Goal: Task Accomplishment & Management: Complete application form

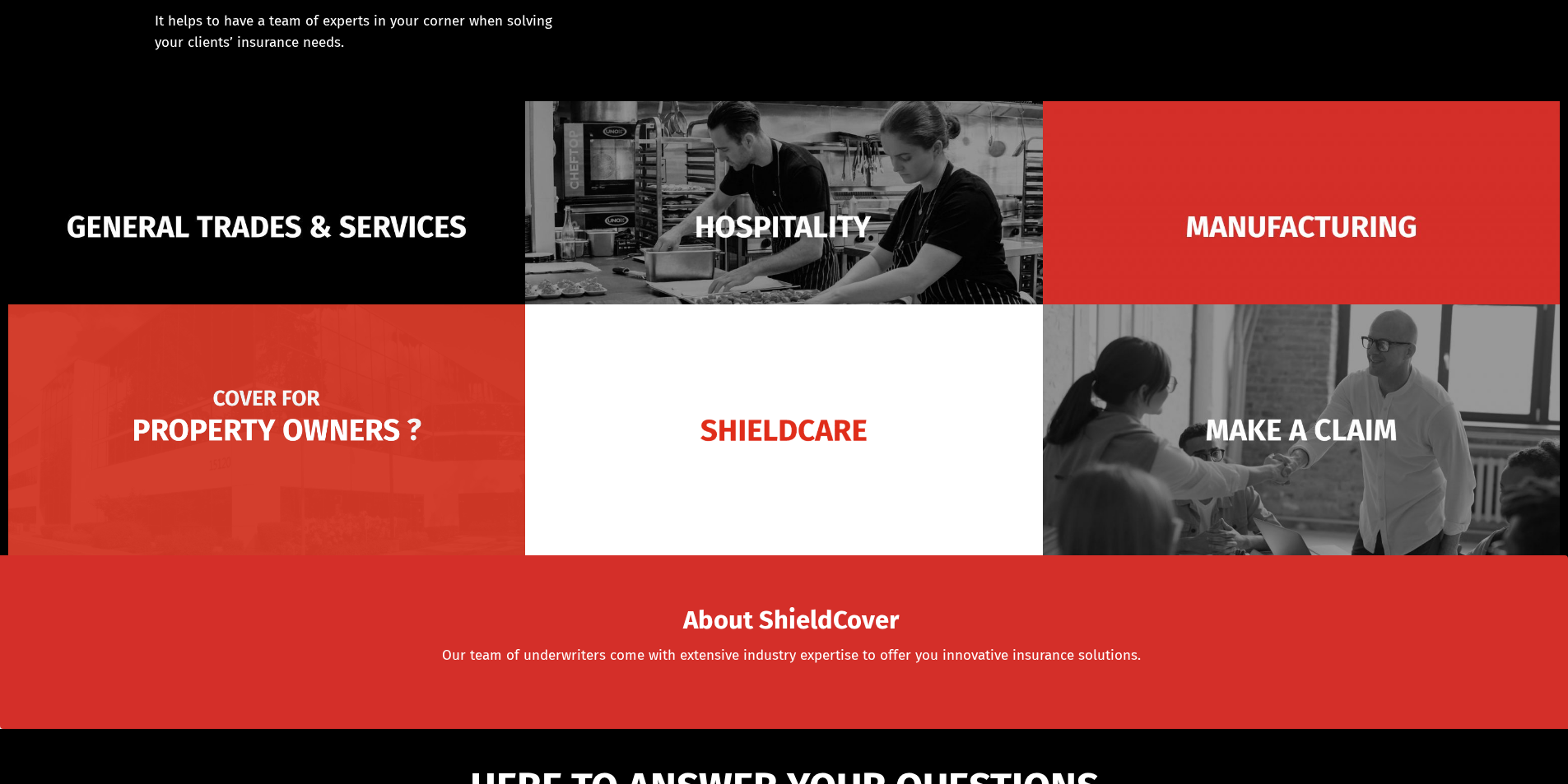
scroll to position [214, 0]
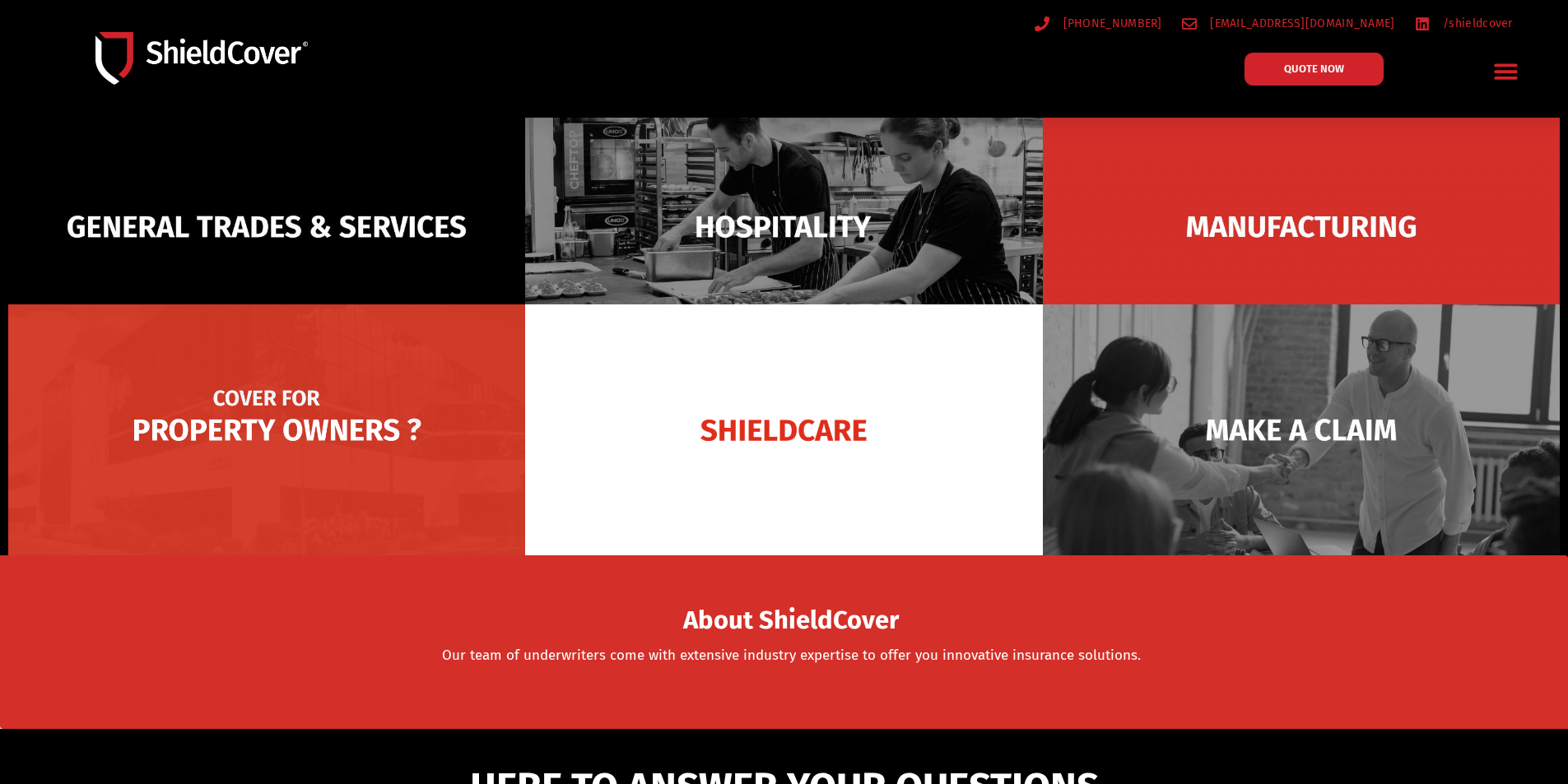
click at [306, 419] on img at bounding box center [266, 430] width 517 height 251
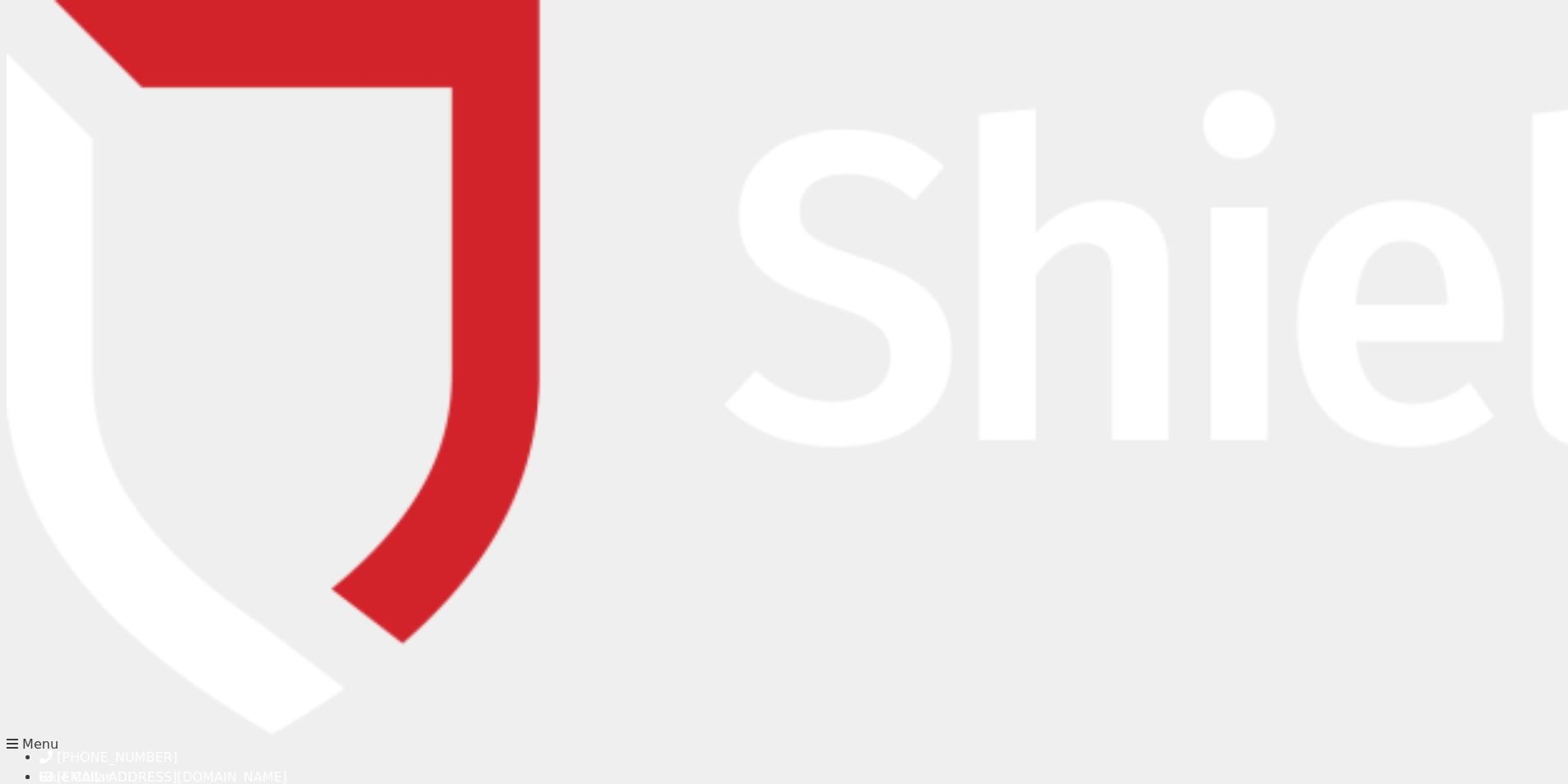
type input "Andrew"
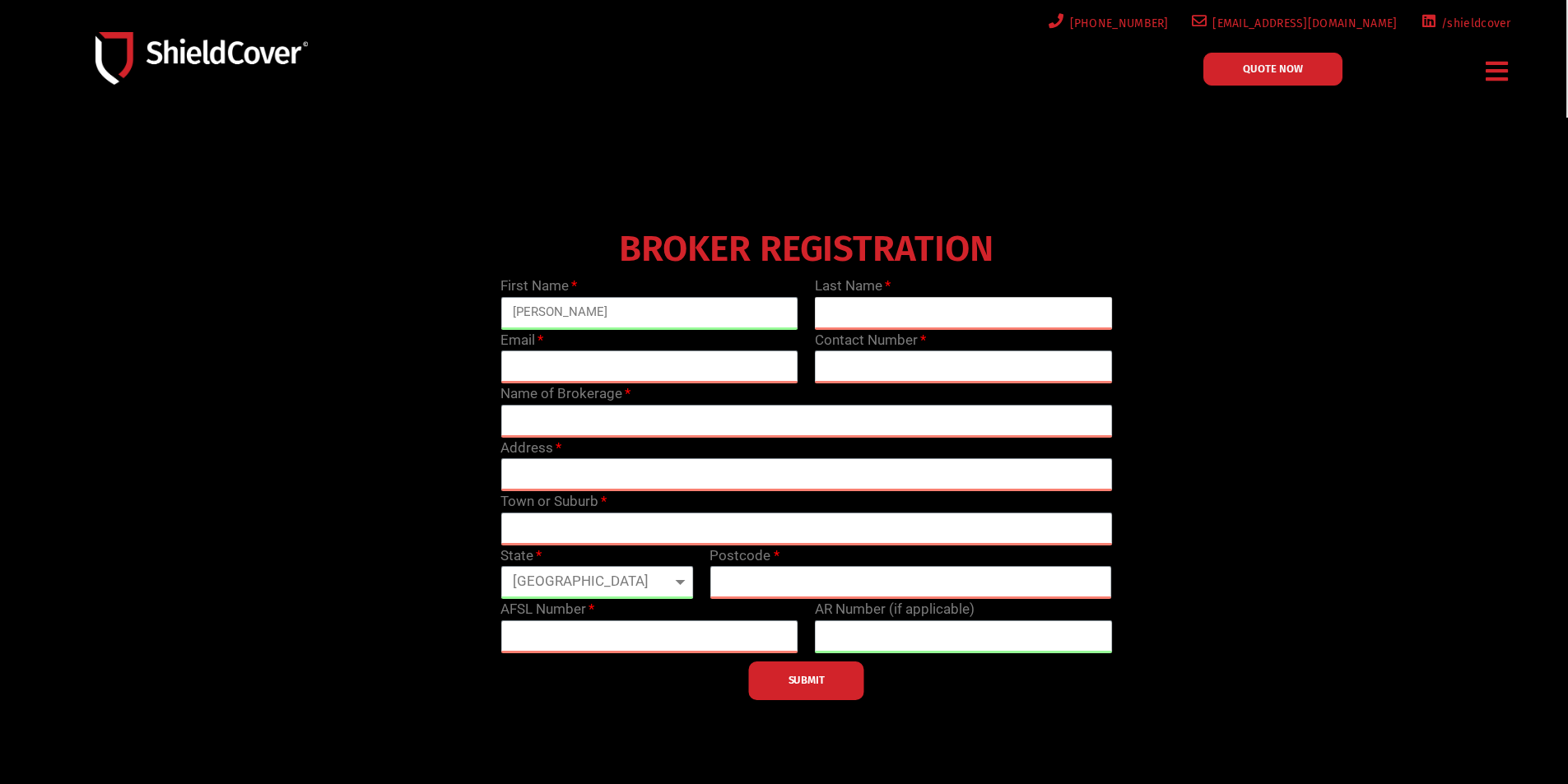
click at [898, 316] on input "text" at bounding box center [964, 313] width 298 height 33
type input "Marshall"
click at [690, 368] on input "email" at bounding box center [649, 367] width 298 height 33
type input "andrewm@aei.com.au"
click at [857, 363] on input "text" at bounding box center [964, 367] width 298 height 33
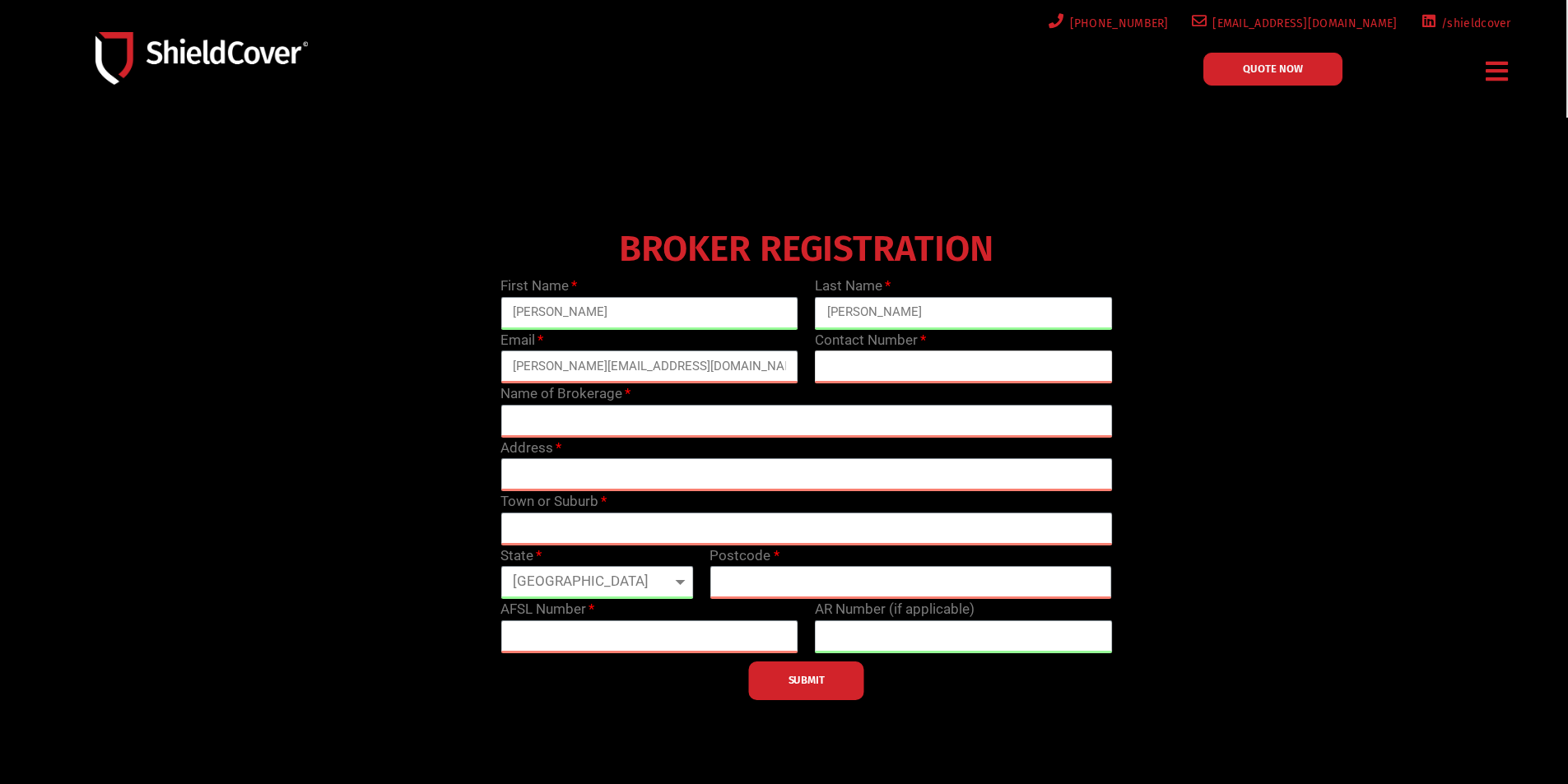
type input "0404988715"
click at [654, 418] on input "text" at bounding box center [806, 421] width 612 height 33
type input "AEI Insurance Group"
click at [622, 470] on input "text" at bounding box center [806, 475] width 612 height 33
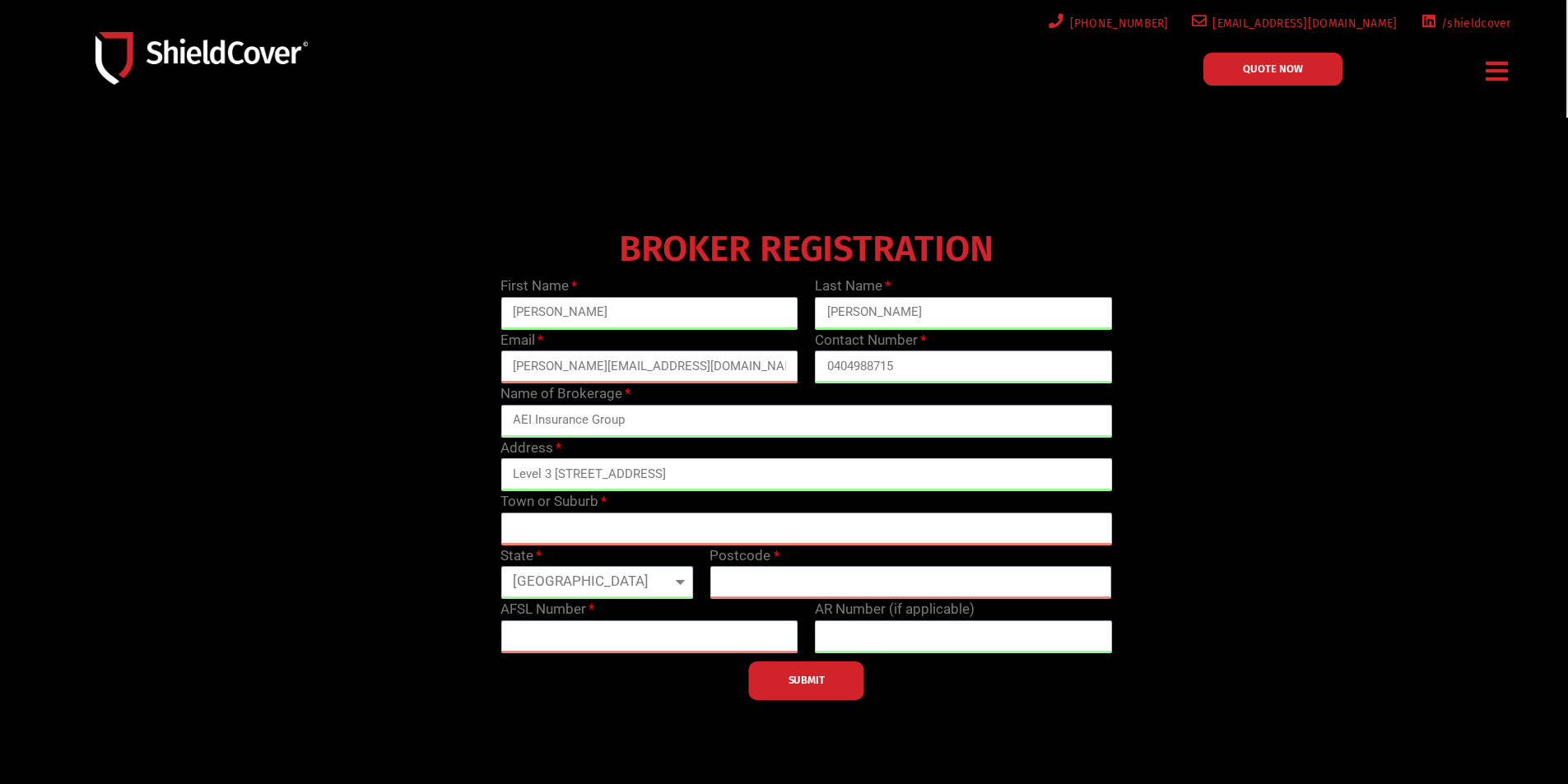
type input "Level 3 19-25 Raglan Street"
click at [655, 517] on input "text" at bounding box center [806, 529] width 612 height 33
type input "South Melbourne"
click at [682, 580] on select "Queensland New South Wales Northern Territory South Australia Tasmania Victoria…" at bounding box center [596, 582] width 193 height 33
select select "VIC"
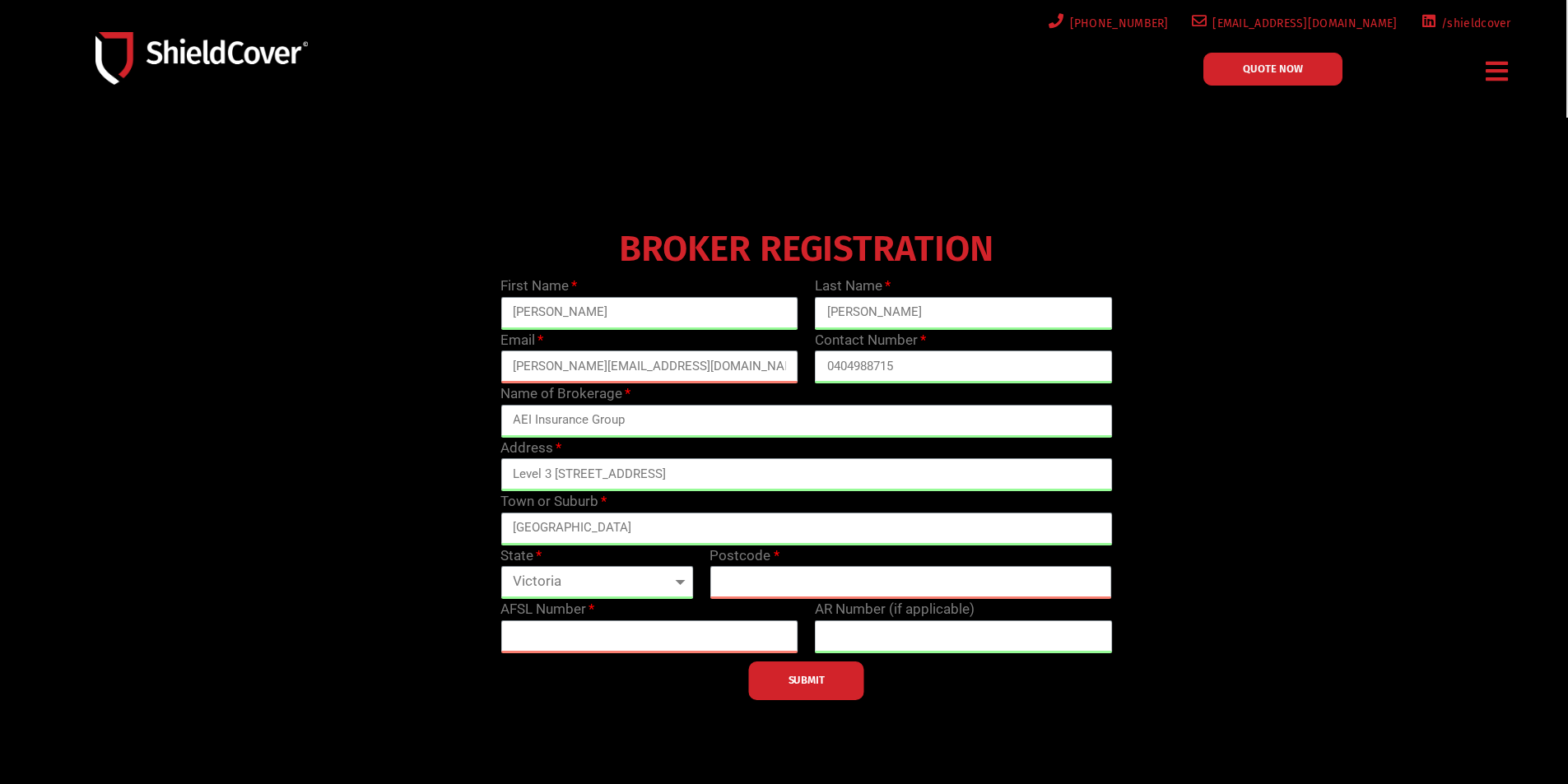
click at [500, 566] on select "Queensland New South Wales Northern Territory South Australia Tasmania Victoria…" at bounding box center [596, 582] width 193 height 33
click at [808, 568] on input "text" at bounding box center [910, 582] width 403 height 33
type input "3205"
click at [679, 629] on input "text" at bounding box center [649, 637] width 298 height 33
click at [593, 636] on input "text" at bounding box center [649, 637] width 298 height 33
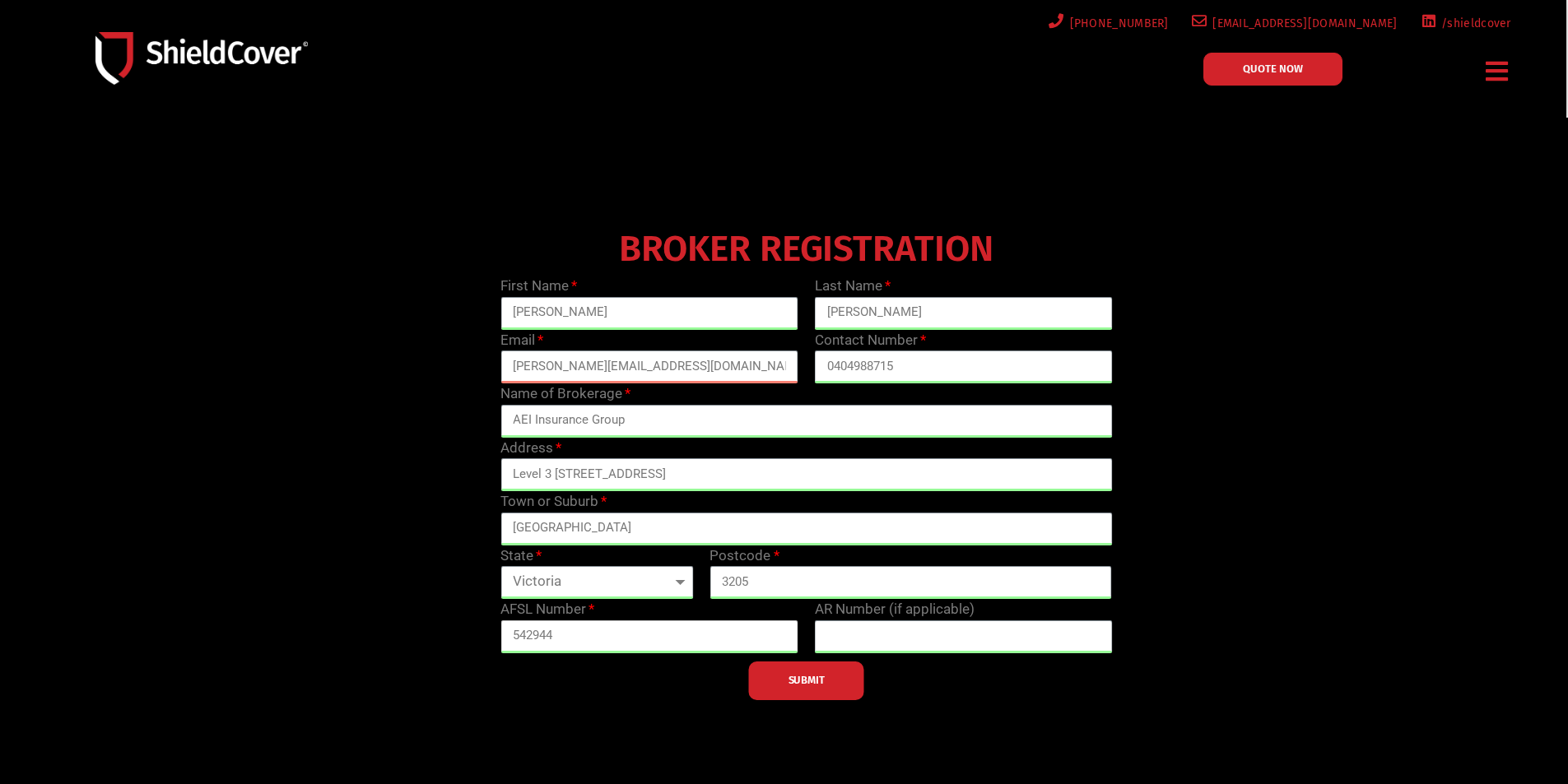
type input "542944"
click at [803, 672] on button "SUBMIT" at bounding box center [806, 681] width 115 height 39
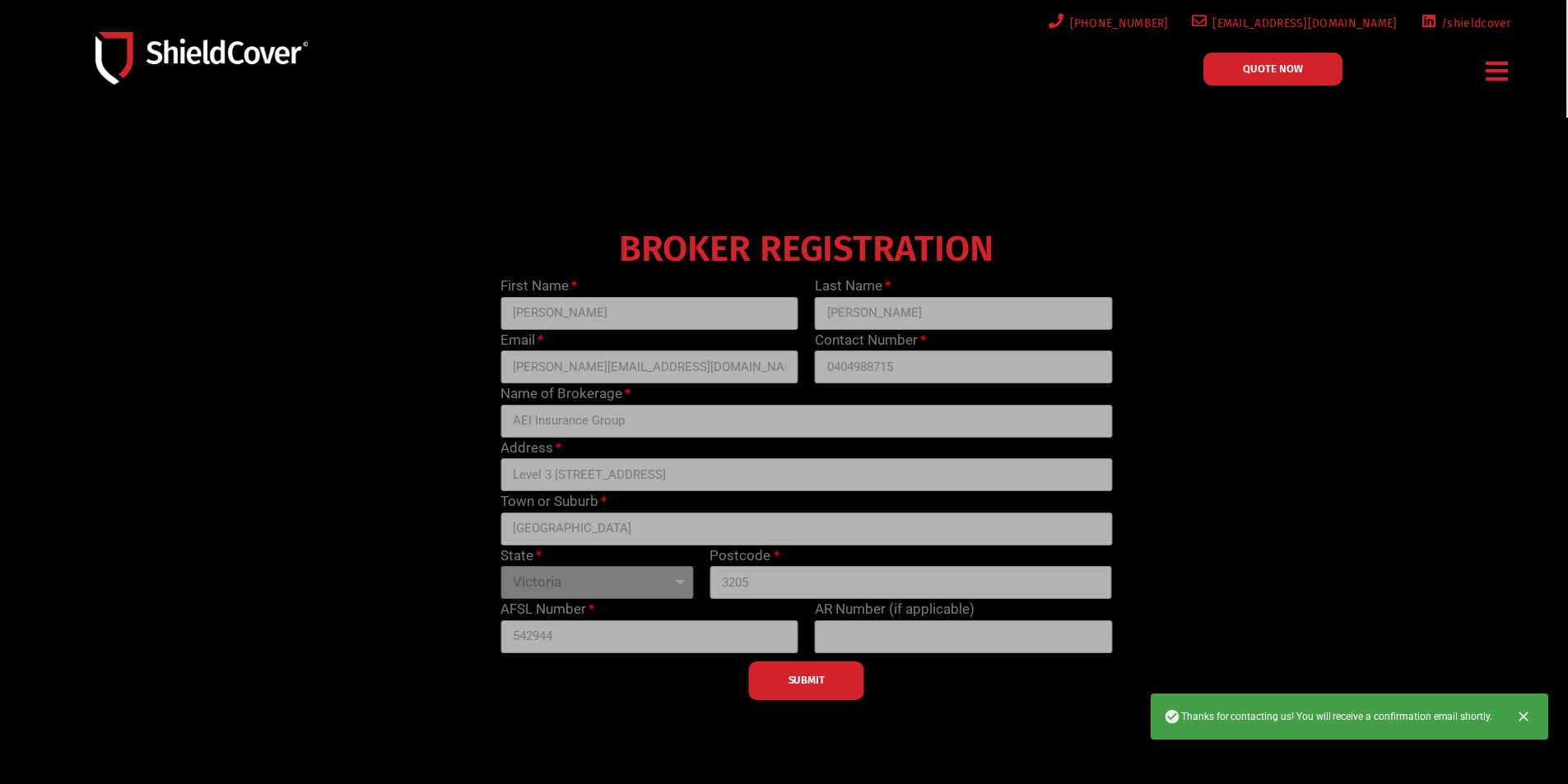
click at [1527, 715] on icon "Close" at bounding box center [1523, 716] width 17 height 17
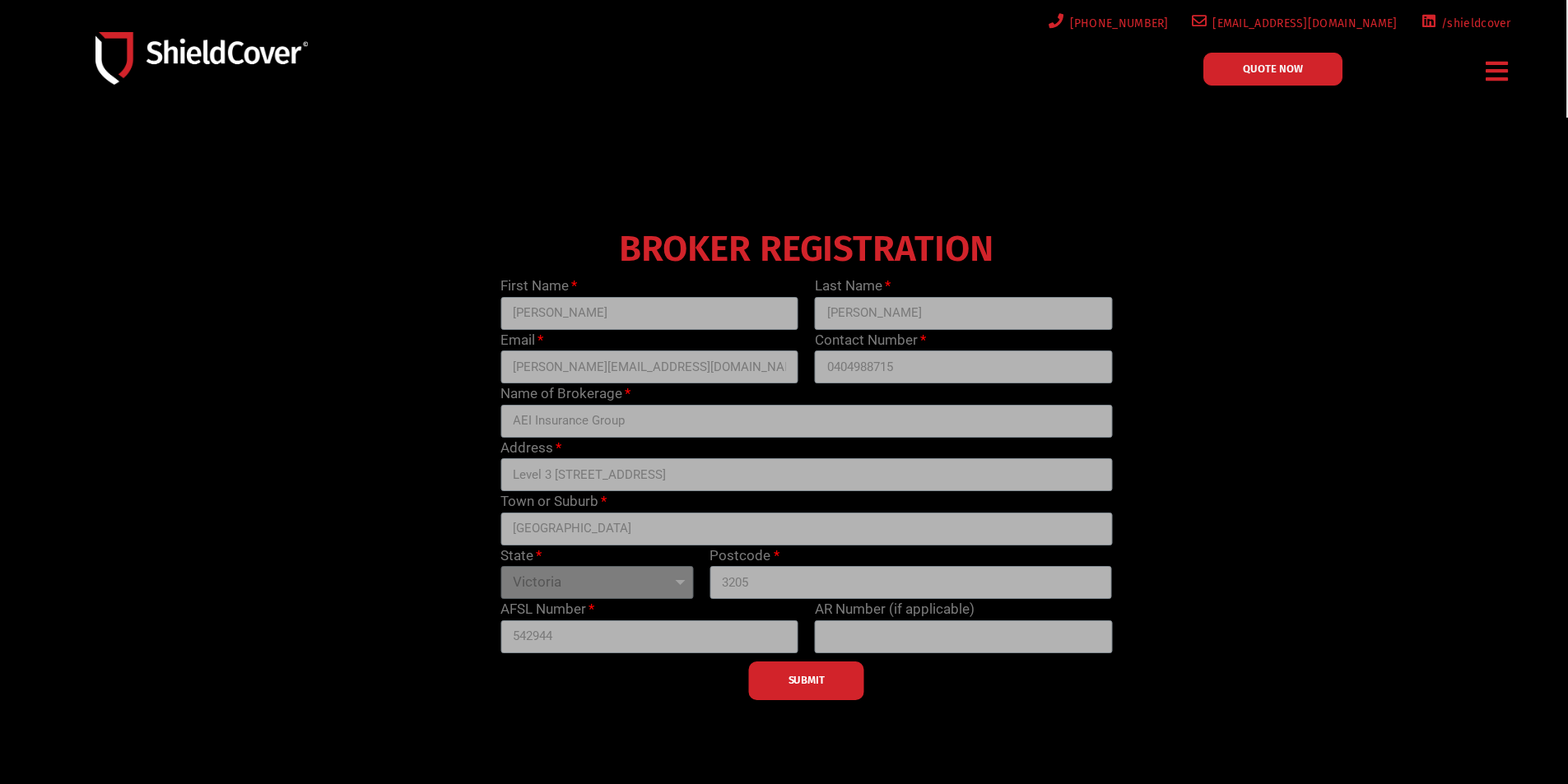
click at [1301, 69] on span "QUOTE NOW" at bounding box center [1272, 69] width 60 height 11
